Goal: Task Accomplishment & Management: Complete application form

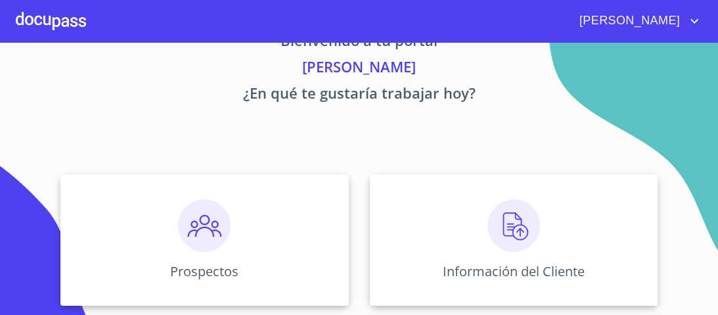
scroll to position [158, 0]
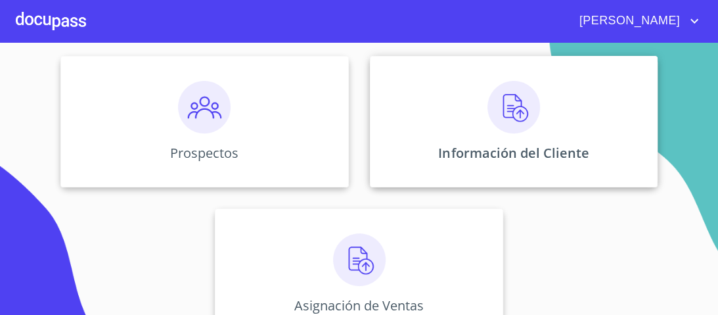
click at [507, 114] on img at bounding box center [513, 107] width 53 height 53
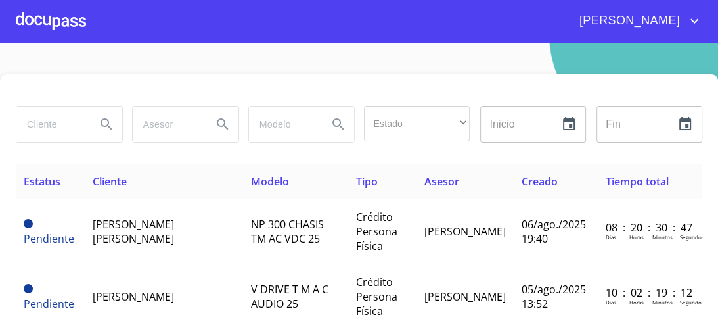
click at [64, 121] on input "search" at bounding box center [50, 123] width 69 height 35
type input "MARIO ALBERTO"
click at [105, 125] on icon "Search" at bounding box center [106, 123] width 11 height 11
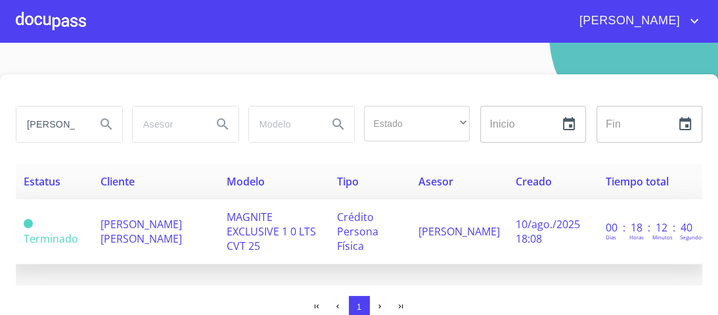
click at [307, 218] on span "MAGNITE EXCLUSIVE 1 0 LTS CVT 25" at bounding box center [271, 231] width 89 height 43
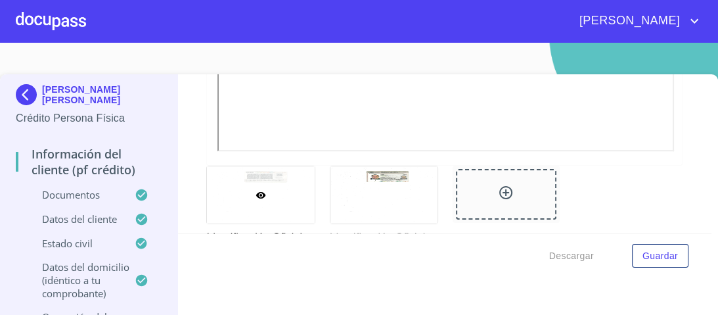
scroll to position [526, 0]
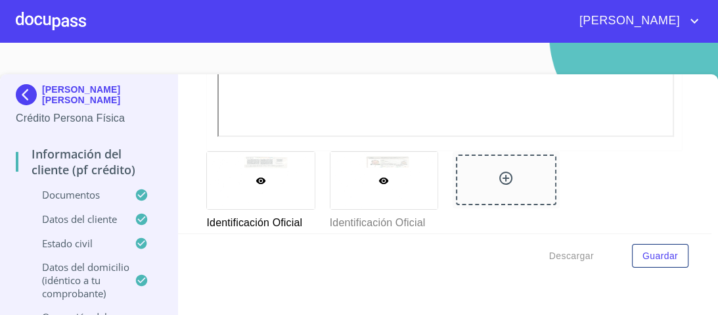
click at [381, 172] on div at bounding box center [383, 180] width 107 height 57
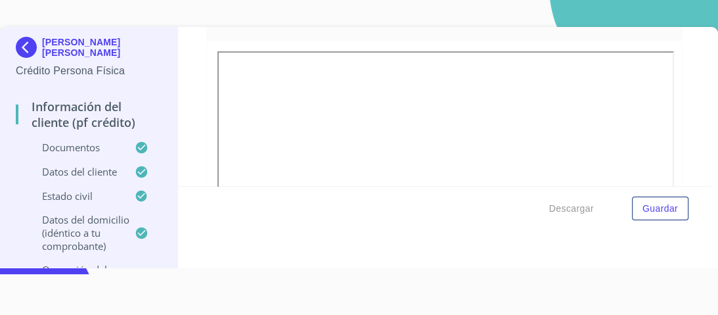
scroll to position [26, 0]
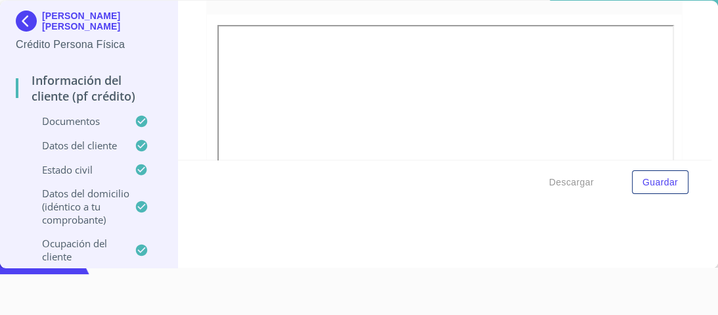
click at [84, 124] on p "Documentos" at bounding box center [75, 120] width 119 height 13
click at [26, 21] on img at bounding box center [29, 21] width 26 height 21
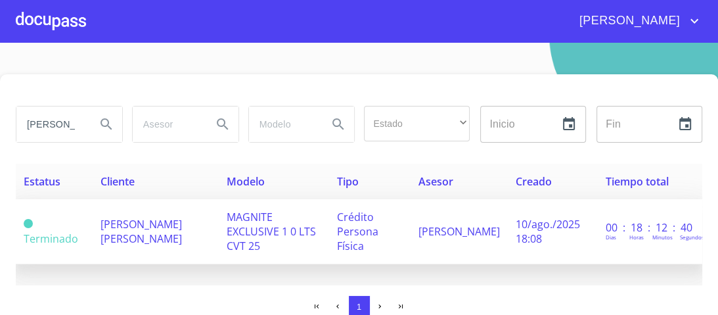
click at [316, 223] on span "MAGNITE EXCLUSIVE 1 0 LTS CVT 25" at bounding box center [271, 231] width 89 height 43
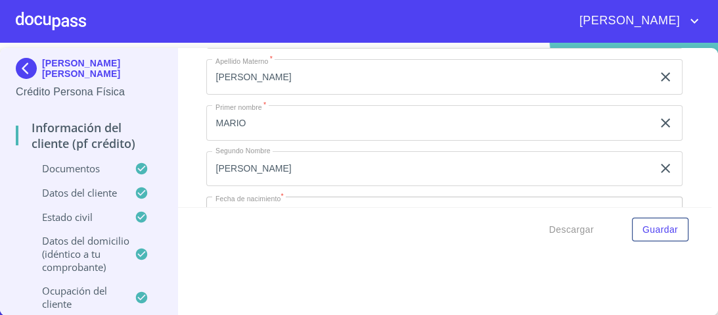
scroll to position [4148, 0]
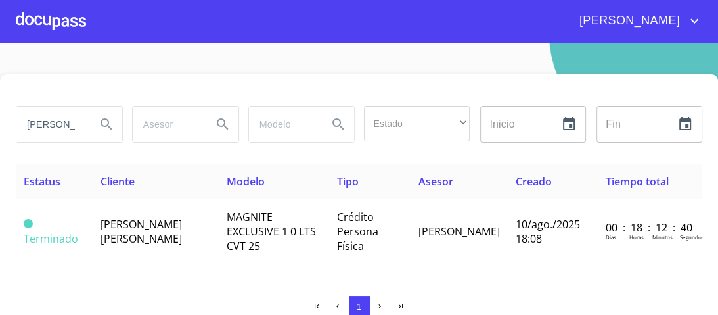
click at [66, 20] on div at bounding box center [51, 21] width 70 height 42
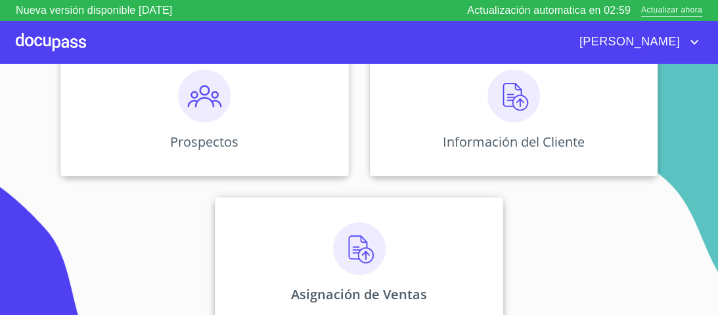
scroll to position [192, 0]
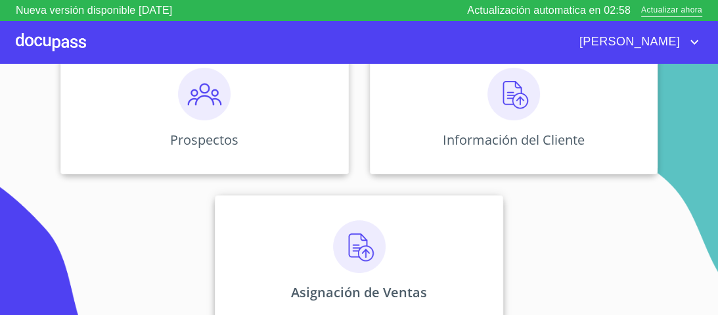
click at [355, 240] on img at bounding box center [359, 246] width 53 height 53
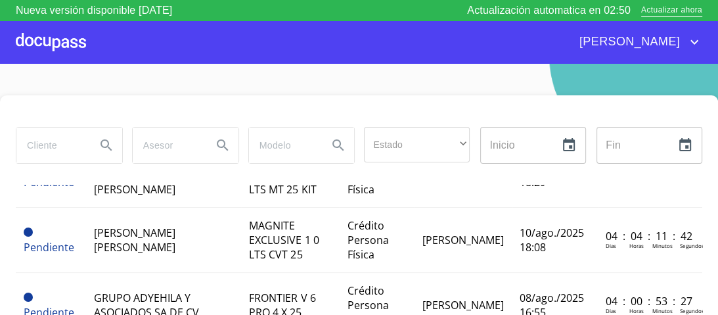
scroll to position [105, 0]
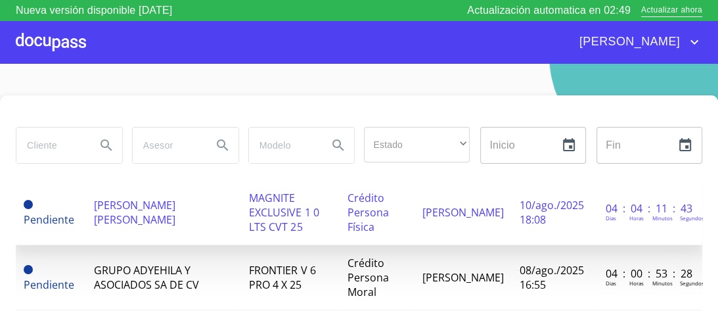
click at [260, 197] on span "MAGNITE EXCLUSIVE 1 0 LTS CVT 25" at bounding box center [284, 212] width 70 height 43
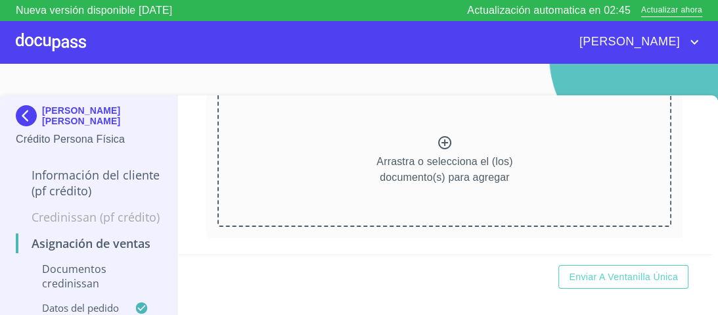
scroll to position [158, 0]
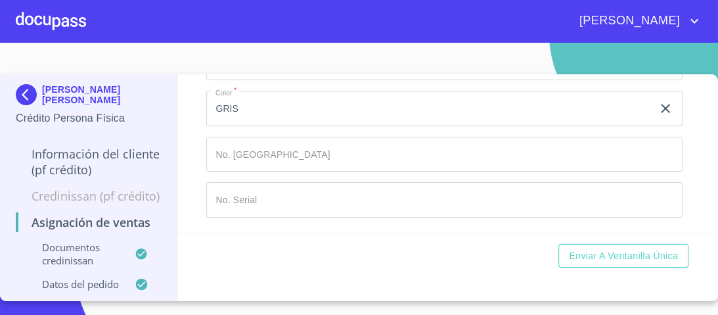
scroll to position [865, 0]
click at [233, 126] on input "Marca   *" at bounding box center [429, 108] width 446 height 35
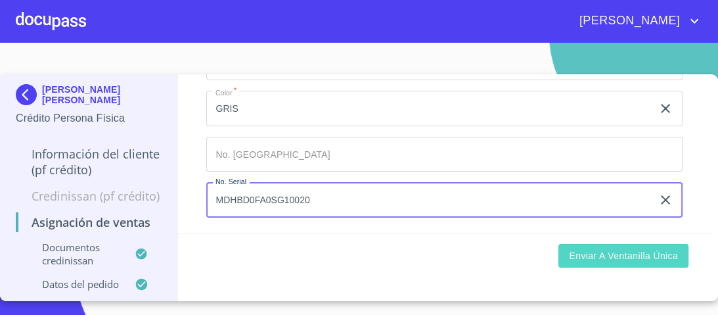
type input "MDHBD0FA0SG10020"
click at [623, 258] on span "Enviar a Ventanilla única" at bounding box center [623, 256] width 109 height 16
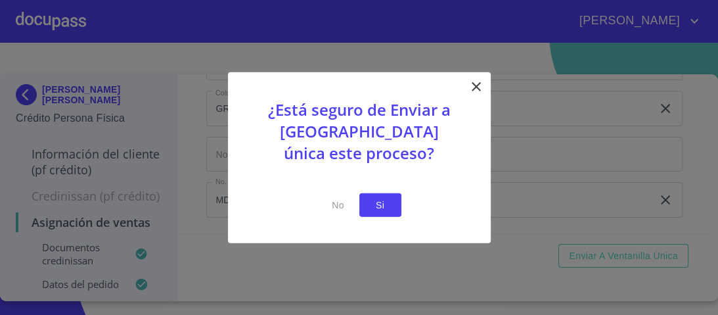
click at [376, 202] on span "Si" at bounding box center [380, 204] width 21 height 16
